Goal: Task Accomplishment & Management: Manage account settings

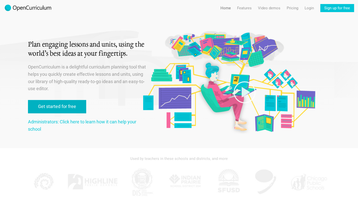
click at [66, 103] on link "Get started for free" at bounding box center [57, 106] width 58 height 13
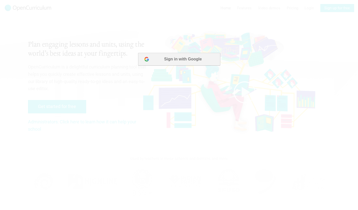
click at [187, 65] on button "Sign in with Google" at bounding box center [179, 59] width 82 height 13
click at [179, 63] on button "Sign in with Google" at bounding box center [179, 59] width 82 height 13
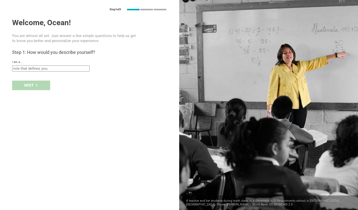
click at [51, 70] on input "text" at bounding box center [51, 69] width 78 height 6
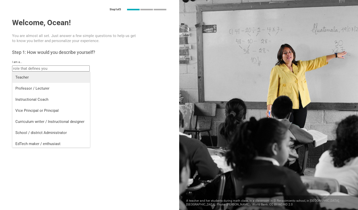
click at [34, 79] on div "Teacher" at bounding box center [51, 77] width 72 height 5
type input "Teacher"
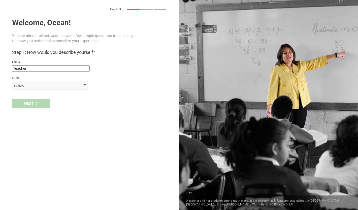
click at [31, 87] on div "school" at bounding box center [43, 85] width 58 height 5
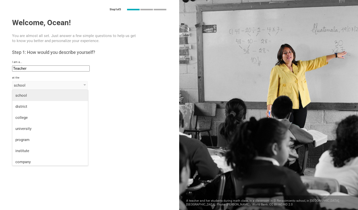
click at [28, 95] on div "school" at bounding box center [50, 95] width 70 height 5
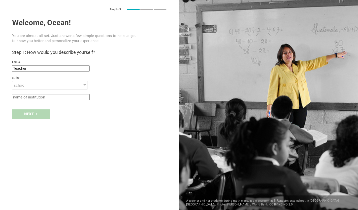
click at [31, 101] on div "Step 1 of 3 Welcome, Ocean! You are almost all set. Just answer a few simple qu…" at bounding box center [89, 105] width 179 height 210
click at [32, 99] on input "text" at bounding box center [51, 97] width 78 height 6
type input "[PERSON_NAME] Grundschule"
click at [36, 115] on div "Next" at bounding box center [31, 114] width 38 height 10
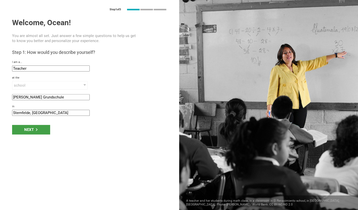
drag, startPoint x: 30, startPoint y: 114, endPoint x: -12, endPoint y: 114, distance: 42.6
click at [12, 114] on input "Sternfelde, [GEOGRAPHIC_DATA]" at bounding box center [51, 113] width 78 height 6
type input "[GEOGRAPHIC_DATA], [GEOGRAPHIC_DATA]"
click at [38, 132] on div "Next" at bounding box center [31, 130] width 38 height 10
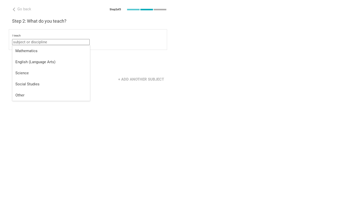
click at [46, 41] on input "text" at bounding box center [51, 42] width 78 height 6
click at [38, 58] on li "English (Language Arts)" at bounding box center [51, 61] width 78 height 11
type input "English (Language Arts)"
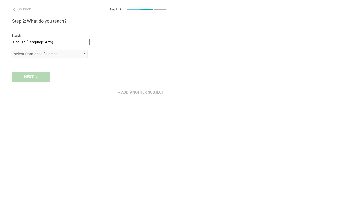
click at [38, 57] on div "select from specific areas" at bounding box center [50, 54] width 76 height 9
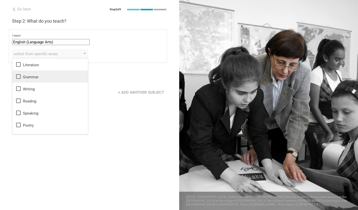
click at [20, 78] on icon at bounding box center [18, 76] width 5 height 5
click at [19, 91] on icon at bounding box center [18, 88] width 5 height 5
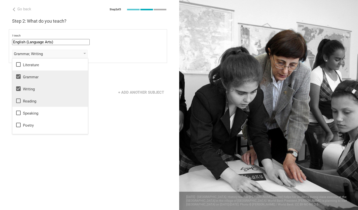
click at [17, 102] on icon at bounding box center [18, 101] width 6 height 6
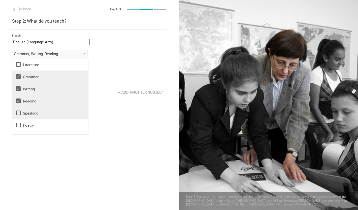
click at [18, 114] on icon at bounding box center [18, 113] width 6 height 6
click at [107, 118] on div "Go back Step 2 of 3 Welcome, Ocean! You are almost all set. Just answer a few s…" at bounding box center [89, 105] width 179 height 210
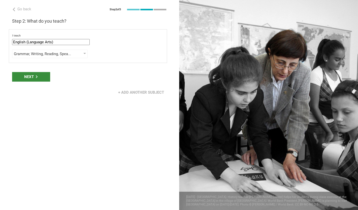
click at [36, 79] on div "Next" at bounding box center [31, 77] width 38 height 10
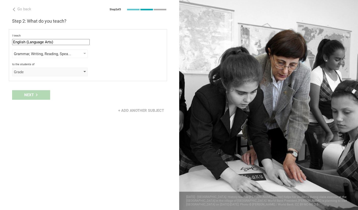
click at [38, 72] on div "Grade" at bounding box center [43, 72] width 58 height 5
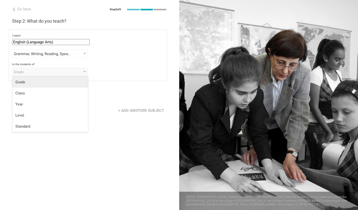
click at [34, 82] on div "Grade" at bounding box center [50, 82] width 70 height 5
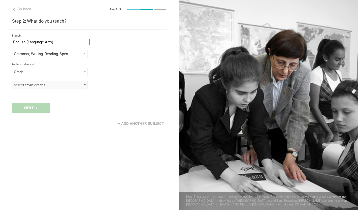
click at [34, 85] on div "select from grades" at bounding box center [43, 85] width 58 height 5
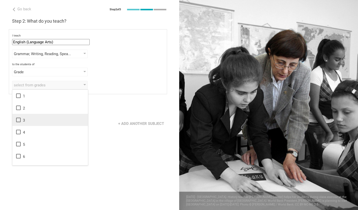
click at [19, 120] on icon at bounding box center [18, 120] width 6 height 6
click at [19, 134] on icon at bounding box center [18, 132] width 5 height 5
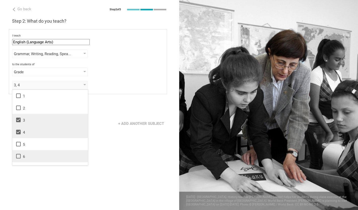
click at [18, 155] on icon at bounding box center [18, 156] width 6 height 6
click at [94, 149] on div "Go back Step 2 of 3 Welcome, Ocean! You are almost all set. Just answer a few s…" at bounding box center [89, 105] width 179 height 210
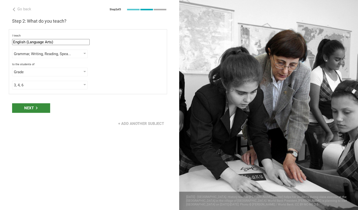
click at [38, 107] on div "Next" at bounding box center [31, 108] width 38 height 10
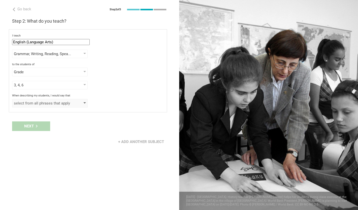
click at [39, 105] on div "select from all phrases that apply" at bounding box center [43, 103] width 58 height 5
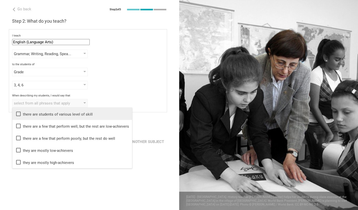
click at [19, 115] on icon at bounding box center [18, 114] width 6 height 6
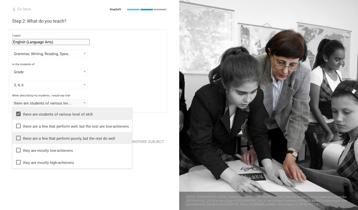
click at [18, 138] on icon at bounding box center [18, 138] width 6 height 6
click at [80, 189] on div "Go back Step 2 of 3 Welcome, Ocean! You are almost all set. Just answer a few s…" at bounding box center [89, 105] width 179 height 210
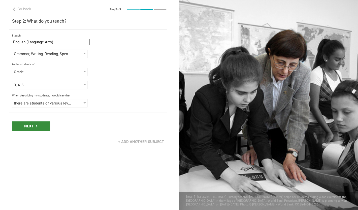
click at [28, 128] on div "Next" at bounding box center [31, 127] width 38 height 10
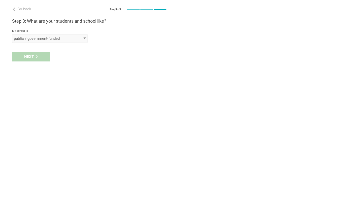
click at [40, 42] on div "public / government-funded" at bounding box center [50, 38] width 76 height 9
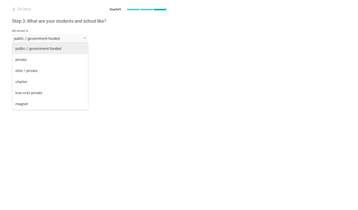
click at [37, 48] on div "public / government-funded" at bounding box center [50, 48] width 70 height 5
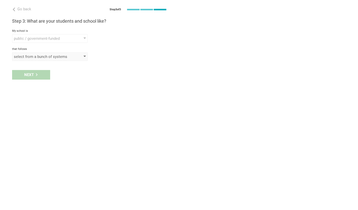
click at [32, 58] on div "select from a bunch of systems" at bounding box center [43, 56] width 58 height 5
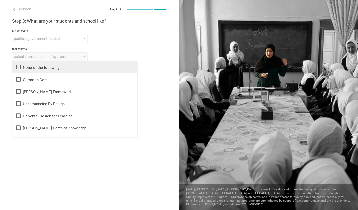
click at [20, 67] on icon at bounding box center [18, 67] width 5 height 5
click at [147, 95] on div "Go back Step 3 of 3 Welcome, Ocean! You are almost all set. Just answer a few s…" at bounding box center [89, 105] width 179 height 210
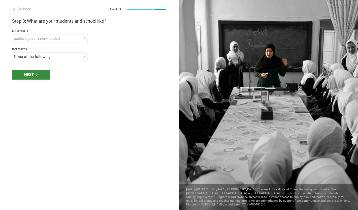
click at [44, 78] on div "Next" at bounding box center [31, 75] width 38 height 10
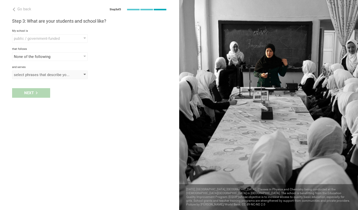
click at [43, 77] on div "select phrases that describe your student population" at bounding box center [50, 75] width 76 height 9
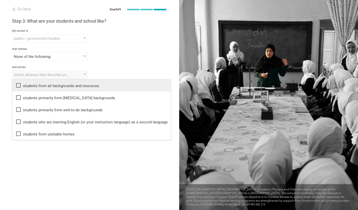
click at [19, 86] on icon at bounding box center [18, 85] width 6 height 6
click at [41, 173] on div "Go back Step 3 of 3 Welcome, Ocean! You are almost all set. Just answer a few s…" at bounding box center [89, 105] width 179 height 210
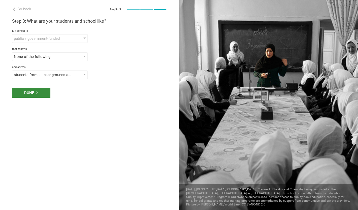
click at [40, 95] on div "Done" at bounding box center [31, 93] width 38 height 10
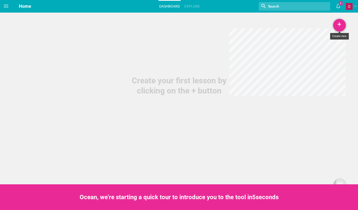
click at [337, 27] on div "+" at bounding box center [339, 25] width 13 height 13
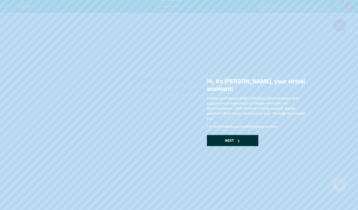
click at [242, 135] on div "Next" at bounding box center [232, 140] width 51 height 11
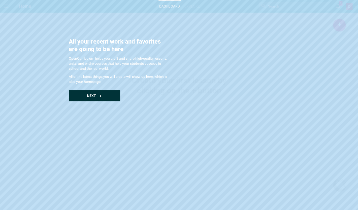
click at [107, 98] on div "Next" at bounding box center [94, 95] width 51 height 11
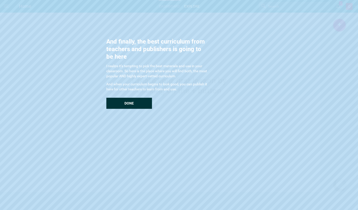
click at [129, 103] on span "Done" at bounding box center [129, 103] width 9 height 4
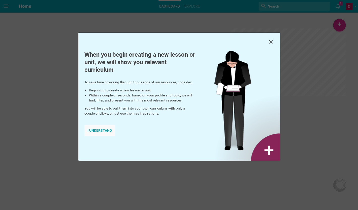
click at [106, 130] on div "I understand" at bounding box center [99, 130] width 31 height 11
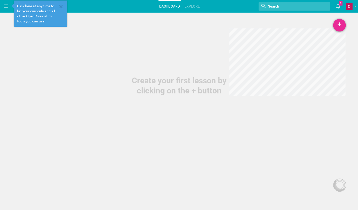
click at [339, 29] on div "+" at bounding box center [339, 25] width 13 height 13
click at [340, 26] on div "+" at bounding box center [339, 25] width 13 height 13
click at [336, 26] on div "+" at bounding box center [339, 25] width 13 height 13
click at [320, 42] on link "Lesson" at bounding box center [327, 39] width 38 height 11
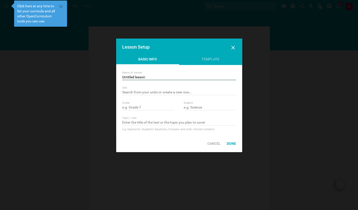
drag, startPoint x: 149, startPoint y: 77, endPoint x: 106, endPoint y: 76, distance: 43.6
click at [122, 77] on input "Untitled lesson" at bounding box center [179, 77] width 114 height 5
type input "After the Holidays"
click at [132, 93] on input "text" at bounding box center [179, 92] width 114 height 5
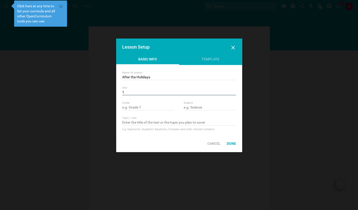
type input "1"
click at [153, 110] on input "text" at bounding box center [148, 107] width 52 height 5
type input "6"
click at [193, 108] on input "text" at bounding box center [210, 107] width 52 height 5
type input "English"
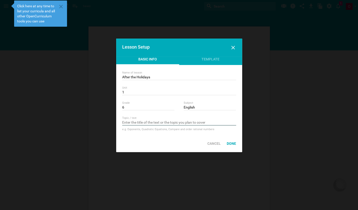
click at [178, 123] on input "text" at bounding box center [179, 123] width 114 height 5
type input "S"
type input "Simple Past of the verb "to be""
click at [229, 144] on div "Done" at bounding box center [231, 143] width 15 height 11
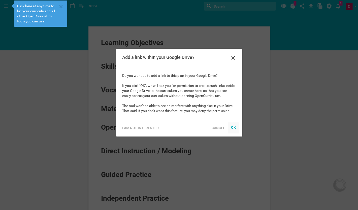
click at [234, 129] on div "OK" at bounding box center [233, 128] width 5 height 4
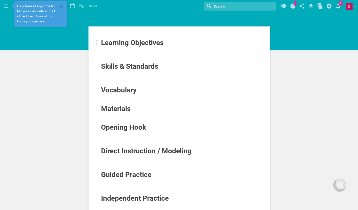
click at [145, 45] on span "Learning Objectives" at bounding box center [132, 43] width 63 height 8
click at [119, 45] on span "Learning Objectives" at bounding box center [132, 43] width 63 height 8
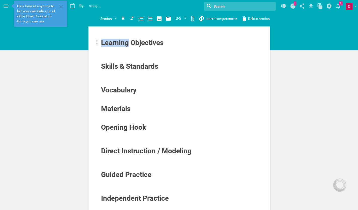
click at [119, 45] on span "Learning Objectives" at bounding box center [132, 43] width 63 height 8
click at [148, 45] on span "Learning Objectives" at bounding box center [132, 43] width 63 height 8
click at [178, 44] on div "Learning Objectives" at bounding box center [163, 43] width 125 height 8
click at [60, 8] on icon at bounding box center [61, 7] width 4 height 4
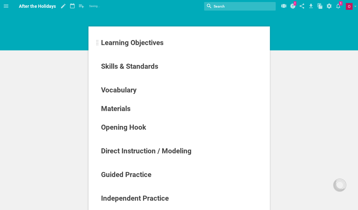
click at [154, 43] on span "Learning Objectives" at bounding box center [132, 43] width 63 height 8
click at [172, 44] on div "Learning Objectives" at bounding box center [163, 43] width 125 height 8
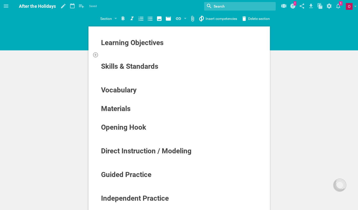
click at [119, 54] on div at bounding box center [179, 54] width 157 height 5
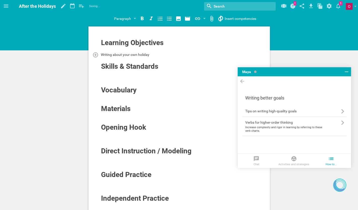
click at [107, 56] on span "Writing about your own holiday" at bounding box center [125, 55] width 49 height 4
click at [169, 55] on div "Talking about your own holiday" at bounding box center [179, 54] width 157 height 5
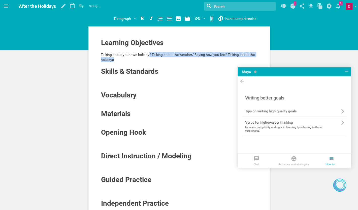
drag, startPoint x: 149, startPoint y: 55, endPoint x: 157, endPoint y: 62, distance: 10.6
click at [157, 62] on div "Talking about your own holiday/ Talking about the weather/ Saying how you feel/…" at bounding box center [179, 57] width 157 height 10
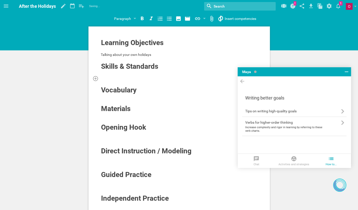
click at [129, 77] on div at bounding box center [179, 78] width 157 height 5
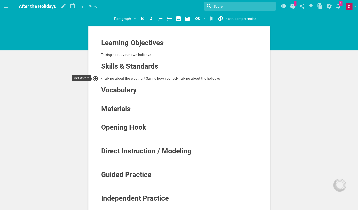
click at [100, 80] on div at bounding box center [97, 79] width 9 height 6
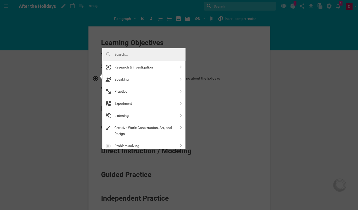
click at [214, 114] on div at bounding box center [179, 105] width 358 height 210
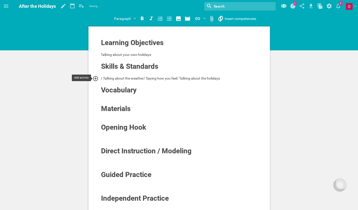
click at [100, 79] on div at bounding box center [97, 79] width 9 height 6
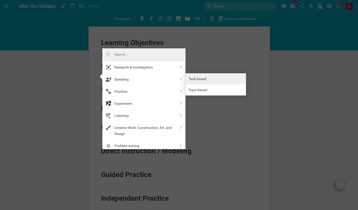
click at [191, 74] on link "Task-based" at bounding box center [216, 78] width 61 height 11
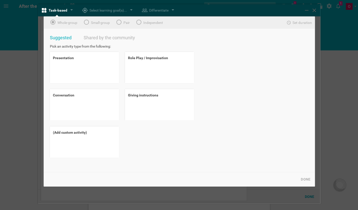
click at [234, 38] on div "Suggested Shared by the community Pick an activity type from the following: Pre…" at bounding box center [181, 100] width 268 height 143
click at [35, 42] on div at bounding box center [179, 105] width 358 height 210
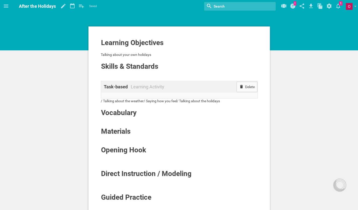
click at [252, 90] on div "Delete" at bounding box center [247, 87] width 21 height 10
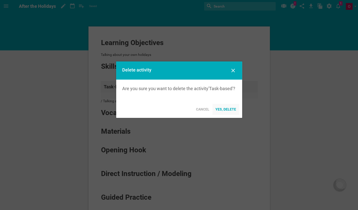
click at [229, 110] on div "Yes, delete" at bounding box center [226, 109] width 27 height 11
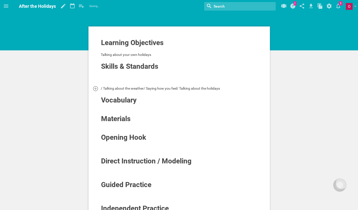
click at [103, 90] on span "/ Talking about the weather/ Saying how you feel/ Talking about the holidays" at bounding box center [160, 88] width 119 height 4
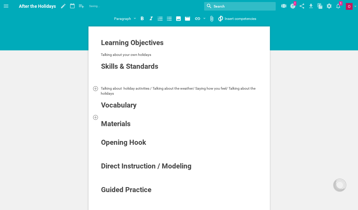
click at [124, 116] on div at bounding box center [179, 117] width 157 height 5
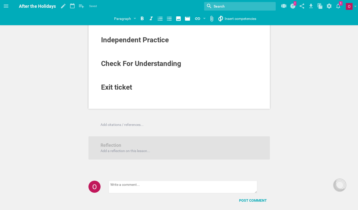
scroll to position [185, 0]
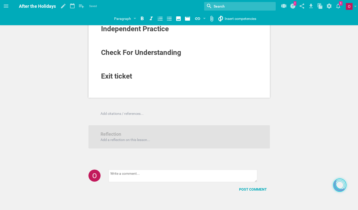
click at [342, 188] on div at bounding box center [340, 185] width 8 height 8
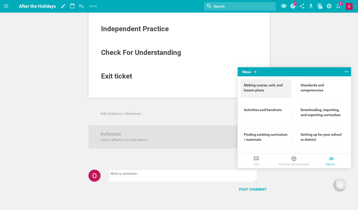
click at [271, 91] on div "Making course, unit, and lesson plans" at bounding box center [266, 88] width 44 height 10
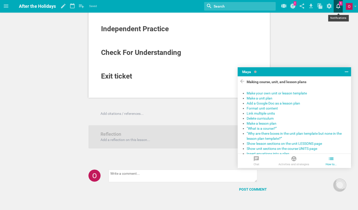
click at [340, 6] on icon at bounding box center [338, 6] width 9 height 12
click at [246, 21] on link "Moe is now following you" at bounding box center [292, 20] width 101 height 11
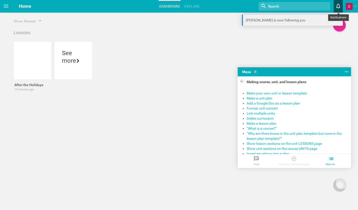
click at [256, 23] on link "Moe is now following you" at bounding box center [292, 20] width 101 height 11
click at [289, 20] on link "Moe is now following you" at bounding box center [292, 20] width 101 height 11
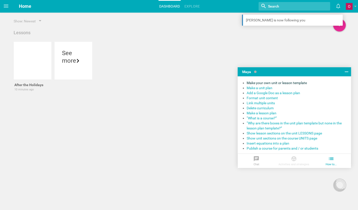
scroll to position [15, 0]
click at [188, 6] on link "Explore" at bounding box center [192, 6] width 17 height 11
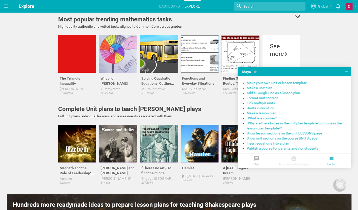
click at [251, 7] on input "textbox" at bounding box center [264, 6] width 43 height 7
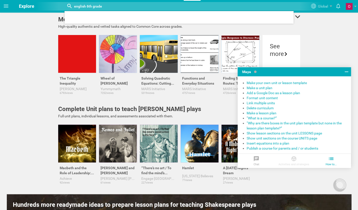
type input "english 6th grade"
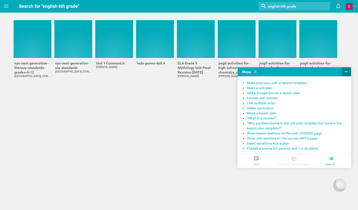
click at [345, 73] on icon at bounding box center [347, 72] width 6 height 6
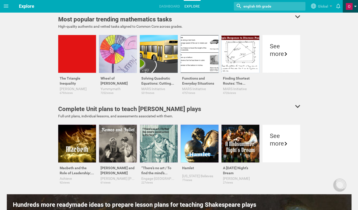
click at [350, 6] on span at bounding box center [349, 6] width 7 height 7
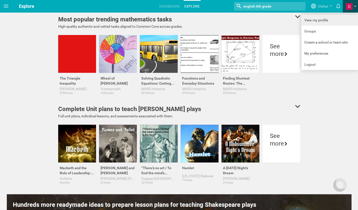
click at [321, 18] on link "View my profile" at bounding box center [330, 20] width 57 height 11
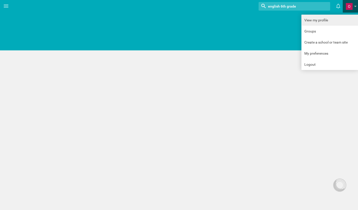
click at [309, 21] on link "View my profile" at bounding box center [330, 20] width 57 height 11
click at [219, 46] on div "Home Planner My Libraries My Curriculum My Files Nothing found with term "engli…" at bounding box center [179, 105] width 358 height 210
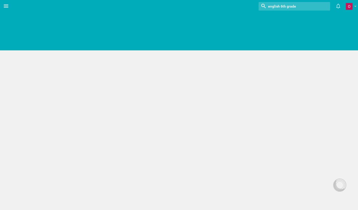
click at [7, 8] on icon at bounding box center [6, 6] width 5 height 3
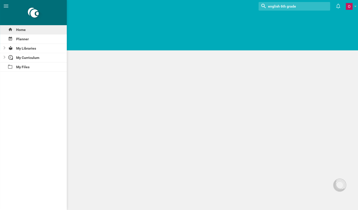
click at [20, 29] on div "Home" at bounding box center [33, 29] width 67 height 9
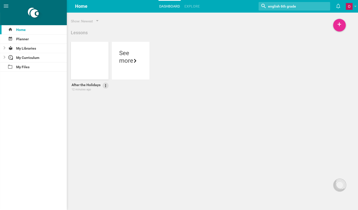
click at [104, 86] on icon at bounding box center [105, 85] width 5 height 5
click at [93, 113] on link "Delete" at bounding box center [91, 112] width 35 height 12
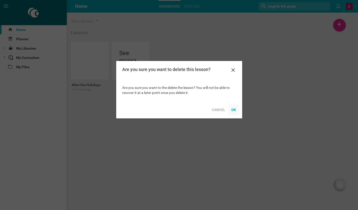
click at [234, 112] on div "OK" at bounding box center [233, 109] width 11 height 11
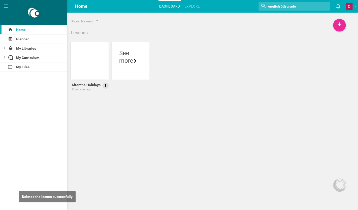
click at [106, 87] on icon at bounding box center [105, 85] width 1 height 3
click at [83, 112] on icon at bounding box center [80, 112] width 6 height 6
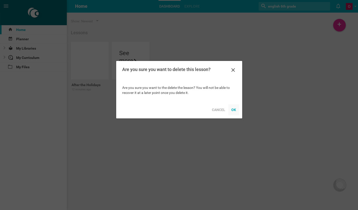
click at [231, 109] on div "OK" at bounding box center [233, 109] width 11 height 11
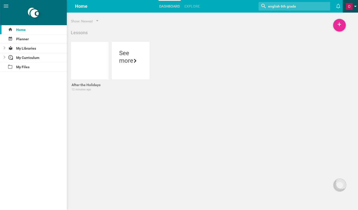
click at [346, 6] on span at bounding box center [349, 6] width 7 height 7
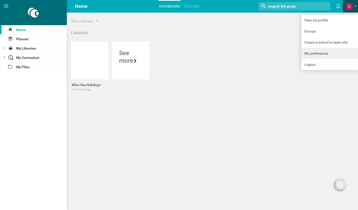
click at [322, 56] on link "My preferences" at bounding box center [330, 53] width 57 height 11
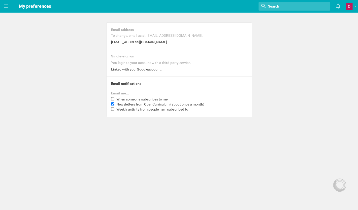
click at [114, 105] on input "Newsletters from OpenCurriculum (about once a month)" at bounding box center [112, 103] width 3 height 3
checkbox input "false"
click at [349, 7] on span at bounding box center [349, 6] width 7 height 7
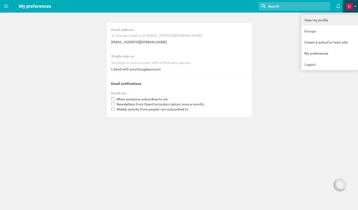
click at [326, 21] on link "View my profile" at bounding box center [330, 20] width 57 height 11
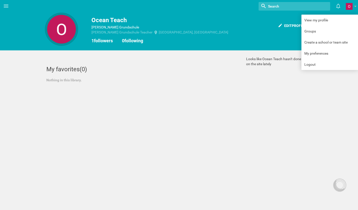
click at [230, 50] on div "Edit profile Ocean Teach Bruno Taut Grundschule Bruno Taut Grundschule · Teache…" at bounding box center [179, 32] width 269 height 38
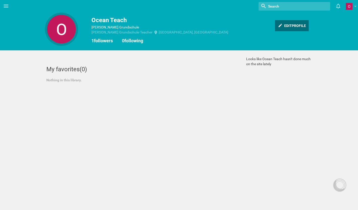
click at [294, 26] on div "Edit profile" at bounding box center [292, 25] width 34 height 11
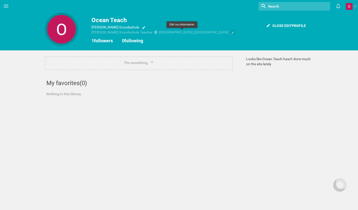
click at [231, 33] on icon at bounding box center [233, 33] width 4 height 4
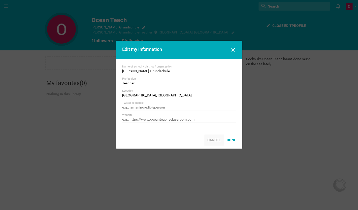
click at [220, 139] on div "Cancel" at bounding box center [213, 140] width 19 height 11
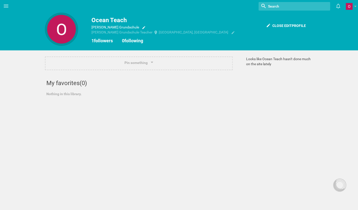
click at [124, 19] on div "Ocean Teach" at bounding box center [179, 20] width 269 height 9
click at [107, 42] on link "1 followers" at bounding box center [102, 40] width 21 height 5
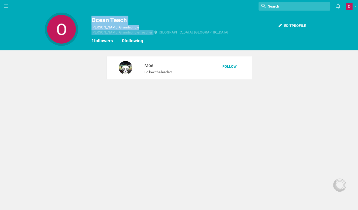
drag, startPoint x: 180, startPoint y: 71, endPoint x: 318, endPoint y: 29, distance: 144.7
click at [252, 56] on div "Moe Follow the leader! Follow" at bounding box center [179, 67] width 145 height 23
click at [203, 43] on div "1 followers 0 following" at bounding box center [179, 41] width 269 height 6
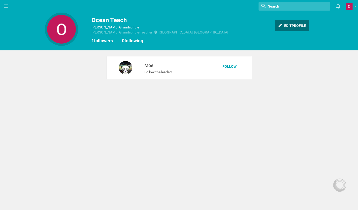
click at [284, 27] on div "Edit profile" at bounding box center [292, 25] width 34 height 11
click at [286, 25] on div "Close edit profile" at bounding box center [286, 25] width 46 height 11
click at [286, 25] on div "Edit profile" at bounding box center [292, 25] width 34 height 11
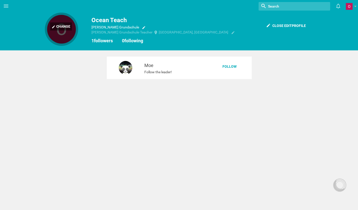
click at [58, 30] on div "Change" at bounding box center [61, 26] width 22 height 8
click at [9, 8] on icon at bounding box center [6, 6] width 6 height 6
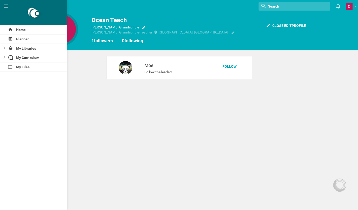
click at [80, 80] on div "Home Planner My Libraries My Curriculum My Files Nothing found with term "" Moe…" at bounding box center [179, 105] width 358 height 210
click at [355, 10] on link at bounding box center [352, 6] width 12 height 13
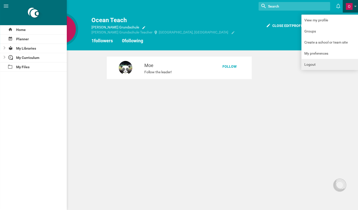
click at [321, 62] on link "Logout" at bounding box center [330, 64] width 57 height 11
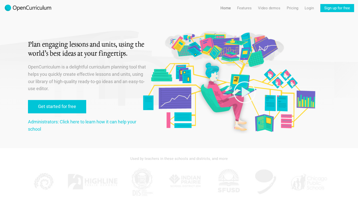
click at [313, 40] on div at bounding box center [244, 68] width 171 height 136
click at [313, 10] on link "Login" at bounding box center [309, 8] width 9 height 8
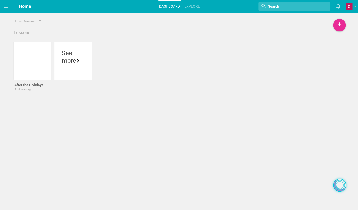
click at [339, 186] on div at bounding box center [340, 185] width 8 height 8
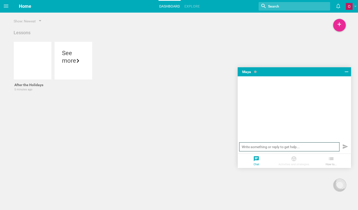
click at [282, 146] on input "text" at bounding box center [289, 146] width 100 height 9
type input "delete my account"
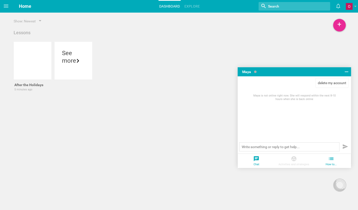
click at [337, 159] on div at bounding box center [332, 159] width 38 height 7
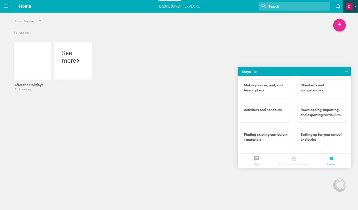
click at [354, 7] on link at bounding box center [352, 6] width 12 height 13
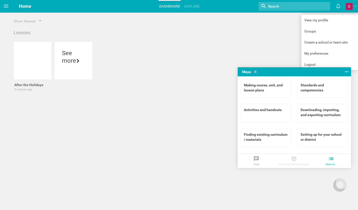
click at [174, 7] on link "Dashboard" at bounding box center [170, 6] width 22 height 11
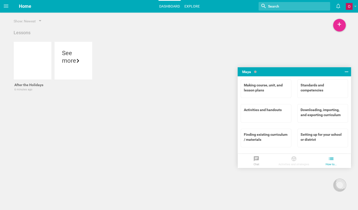
click at [187, 8] on link "Explore" at bounding box center [192, 6] width 17 height 11
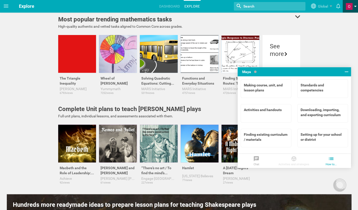
click at [347, 9] on span at bounding box center [349, 6] width 7 height 7
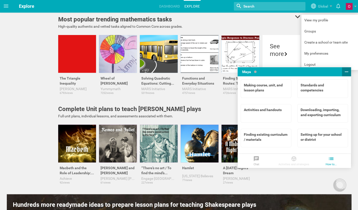
click at [347, 71] on icon at bounding box center [347, 72] width 6 height 6
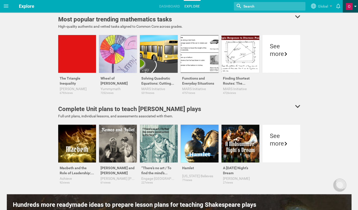
click at [352, 9] on span at bounding box center [349, 6] width 7 height 7
